Goal: Task Accomplishment & Management: Use online tool/utility

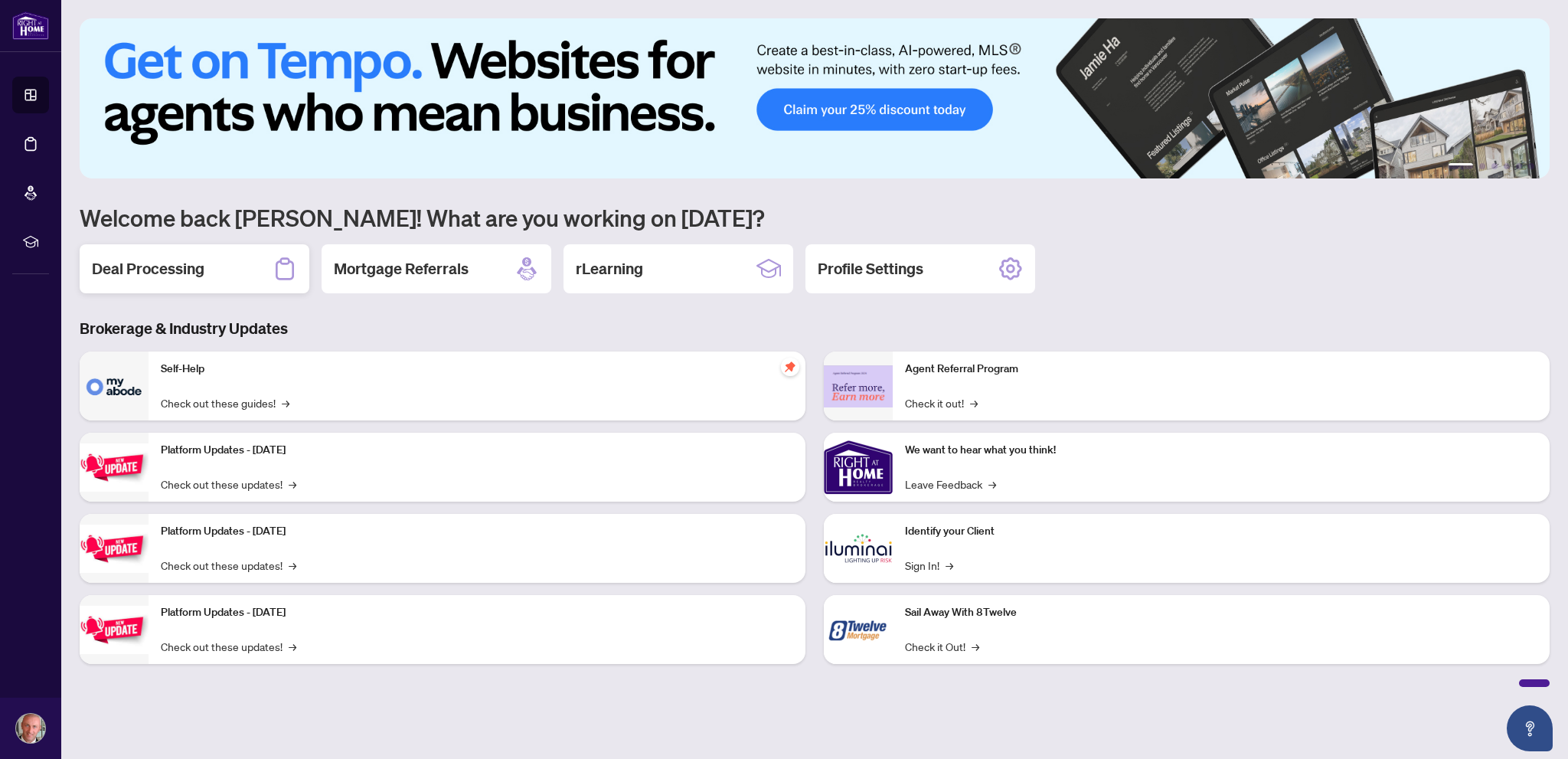
click at [185, 262] on h2 "Deal Processing" at bounding box center [148, 269] width 112 height 22
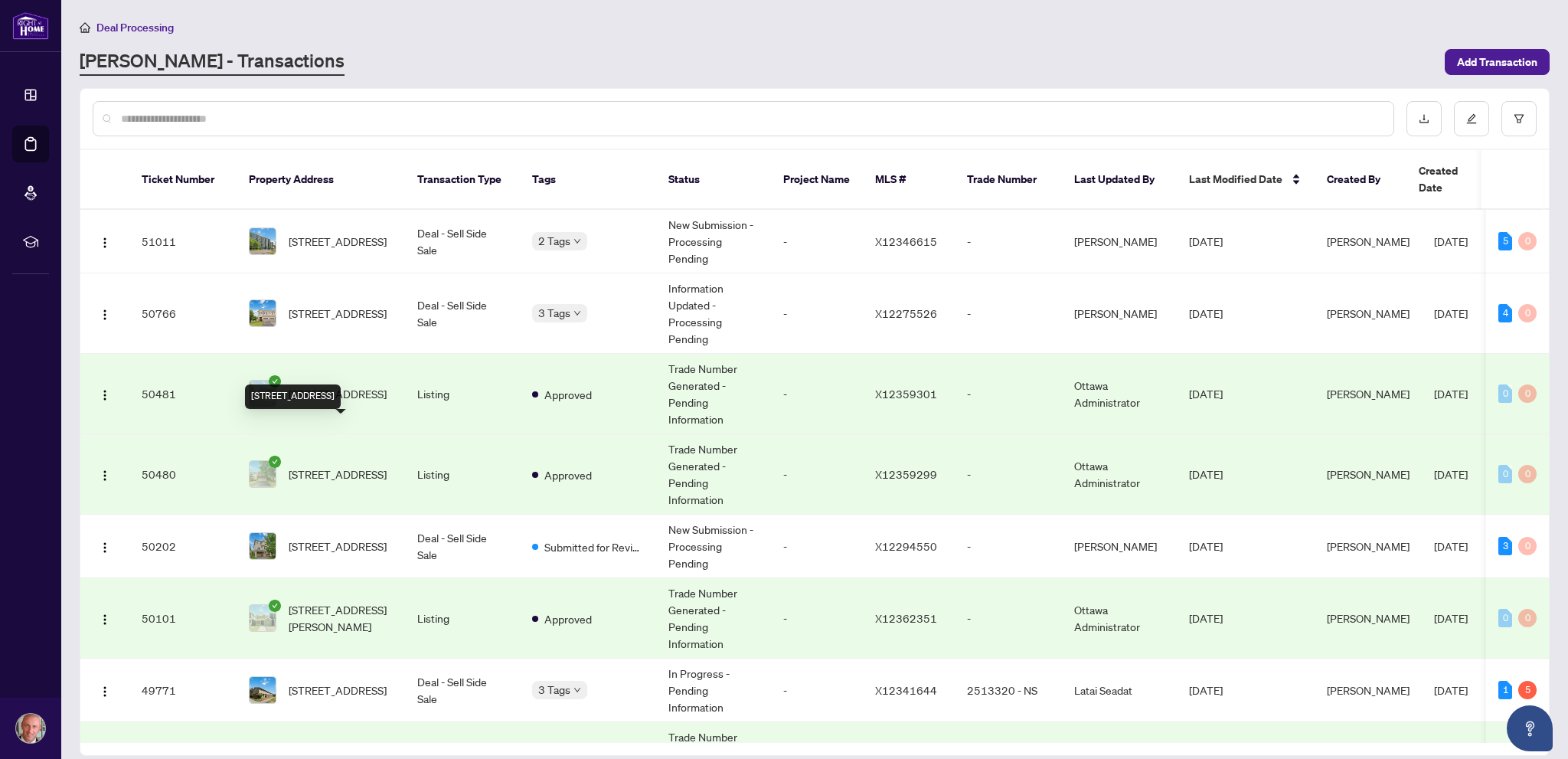
scroll to position [77, 0]
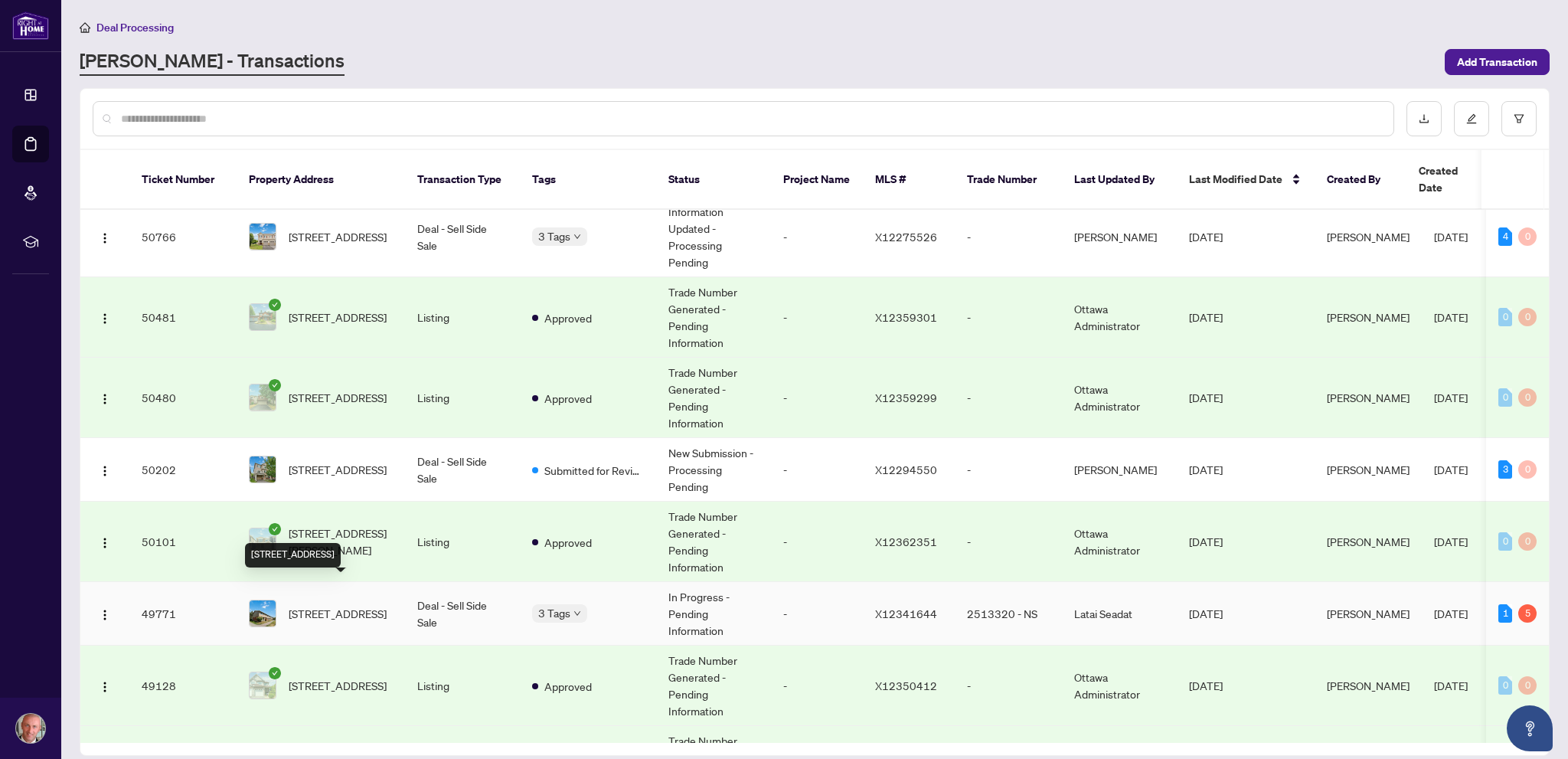
click at [332, 605] on span "[STREET_ADDRESS]" at bounding box center [337, 614] width 98 height 17
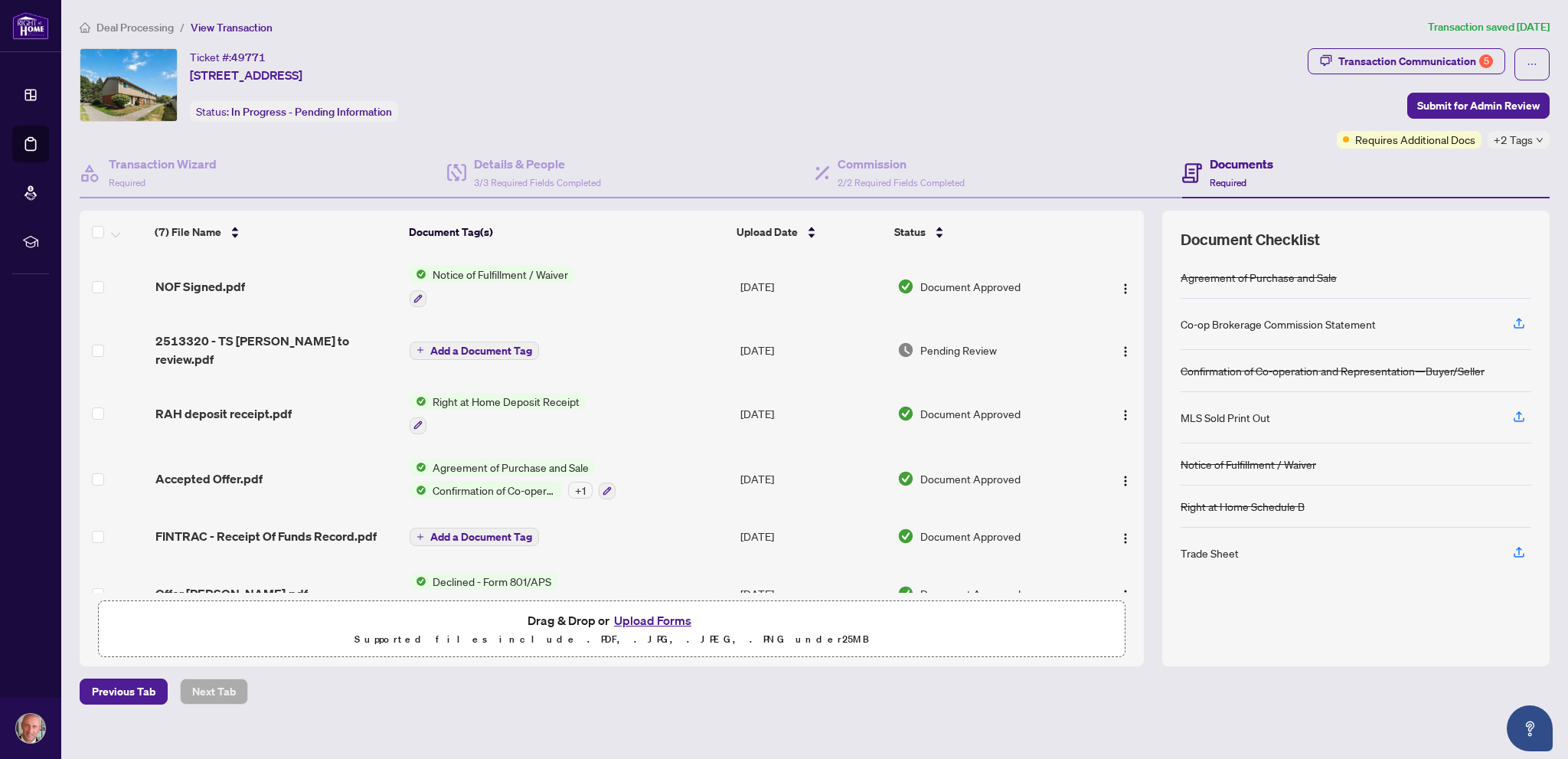
click at [643, 618] on button "Upload Forms" at bounding box center [652, 620] width 86 height 20
